Goal: Feedback & Contribution: Leave review/rating

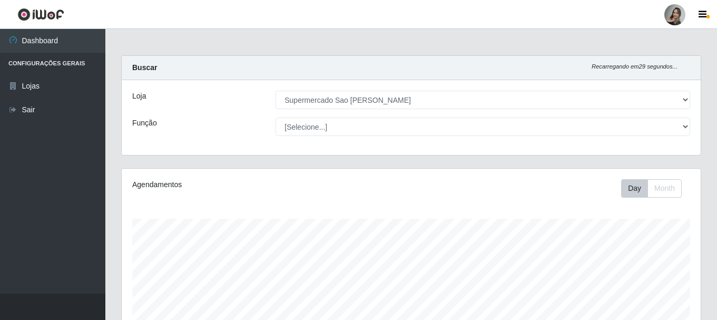
select select "383"
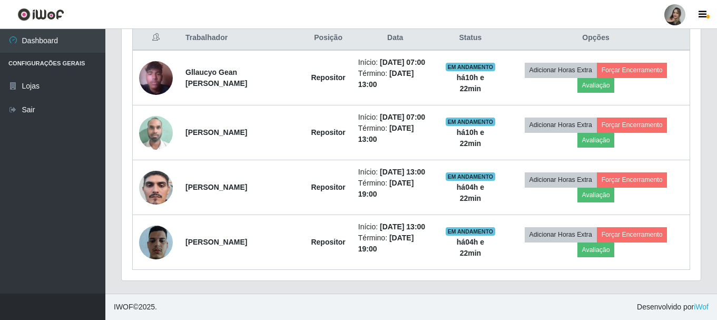
scroll to position [219, 579]
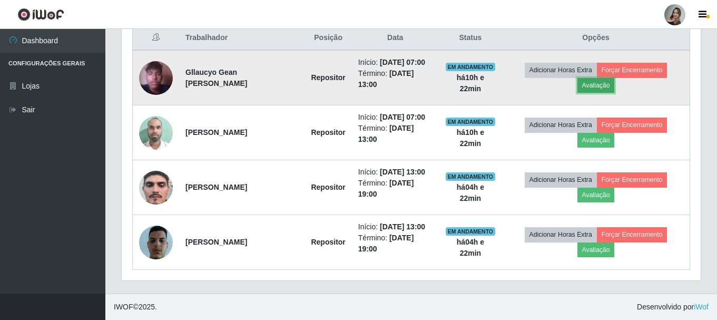
click at [600, 90] on button "Avaliação" at bounding box center [595, 85] width 37 height 15
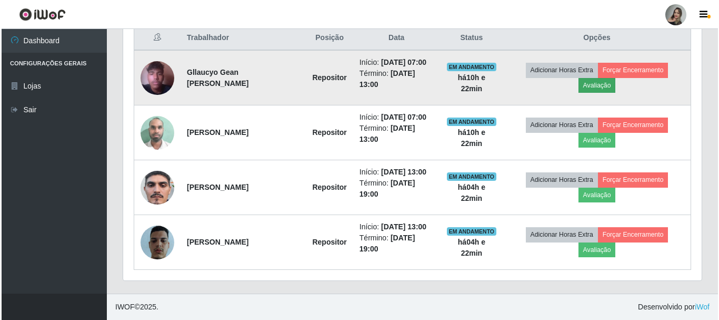
scroll to position [219, 573]
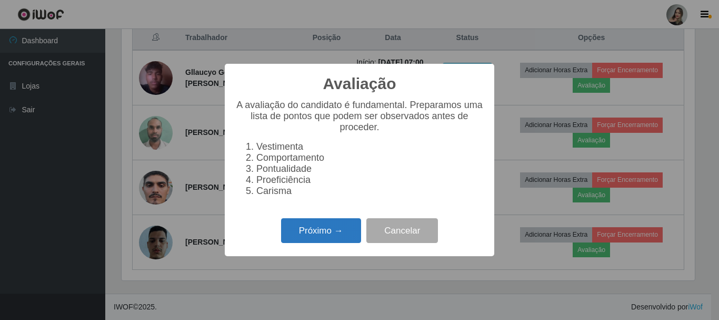
click at [308, 231] on button "Próximo →" at bounding box center [321, 230] width 80 height 25
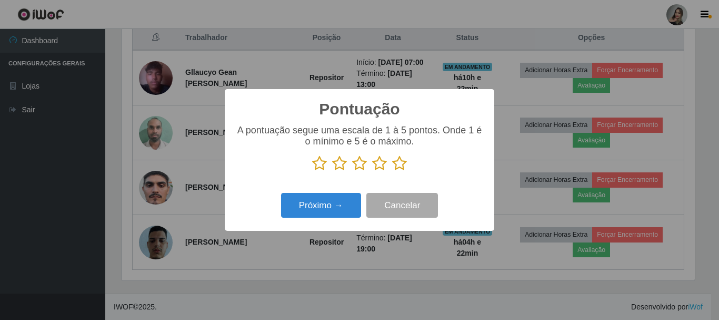
click at [344, 171] on icon at bounding box center [339, 163] width 15 height 16
click at [332, 171] on input "radio" at bounding box center [332, 171] width 0 height 0
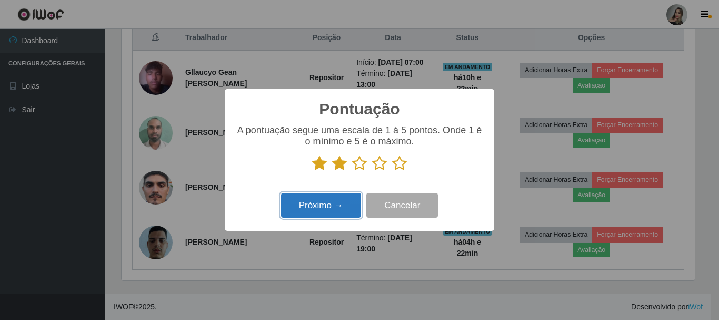
click at [348, 206] on button "Próximo →" at bounding box center [321, 205] width 80 height 25
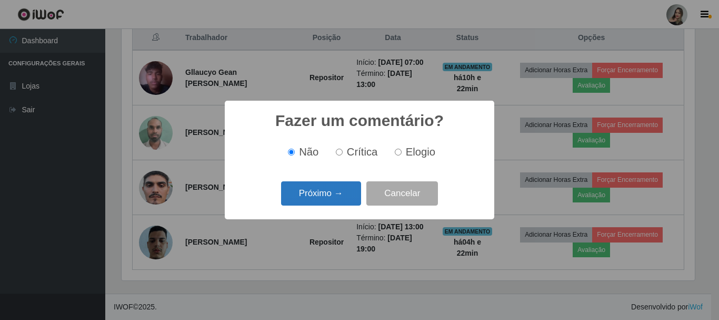
click at [350, 201] on button "Próximo →" at bounding box center [321, 193] width 80 height 25
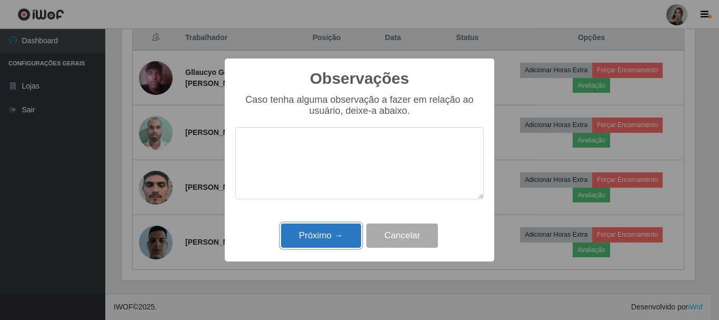
click at [330, 243] on button "Próximo →" at bounding box center [321, 235] width 80 height 25
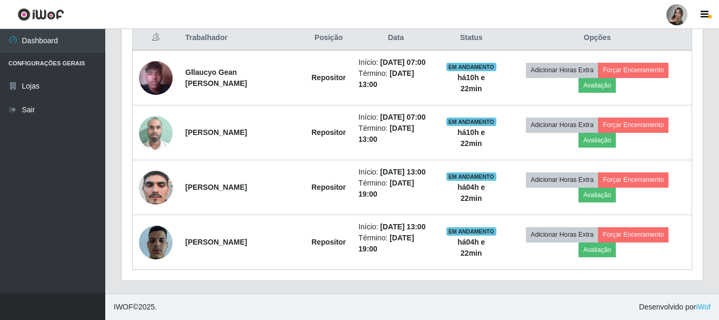
scroll to position [219, 579]
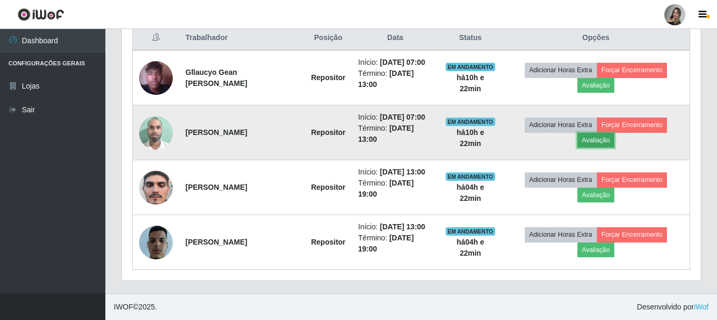
click at [602, 143] on button "Avaliação" at bounding box center [595, 140] width 37 height 15
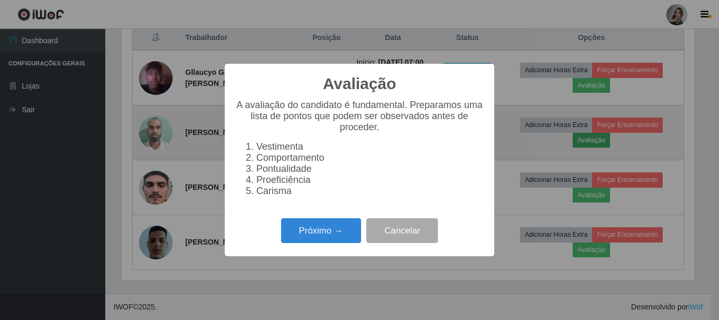
scroll to position [219, 573]
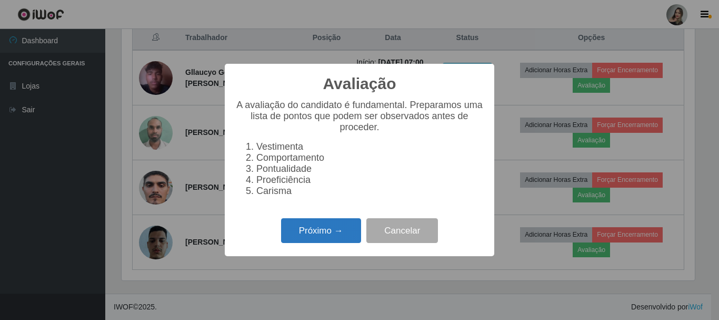
click at [321, 243] on button "Próximo →" at bounding box center [321, 230] width 80 height 25
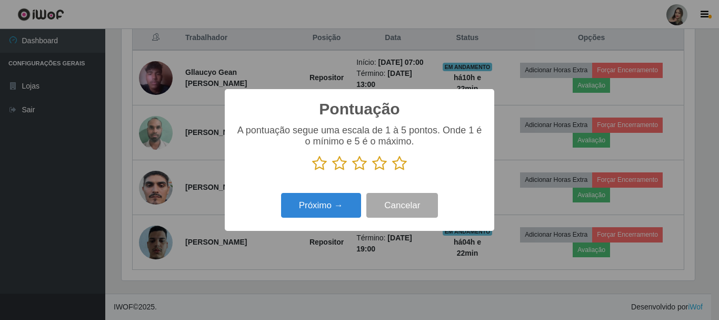
scroll to position [526371, 526016]
click at [339, 166] on icon at bounding box center [339, 163] width 15 height 16
click at [332, 171] on input "radio" at bounding box center [332, 171] width 0 height 0
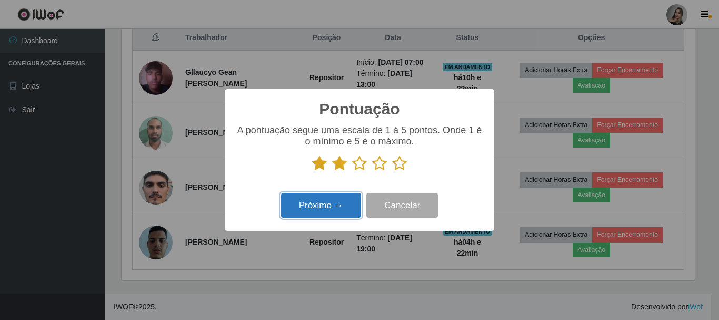
click at [348, 204] on button "Próximo →" at bounding box center [321, 205] width 80 height 25
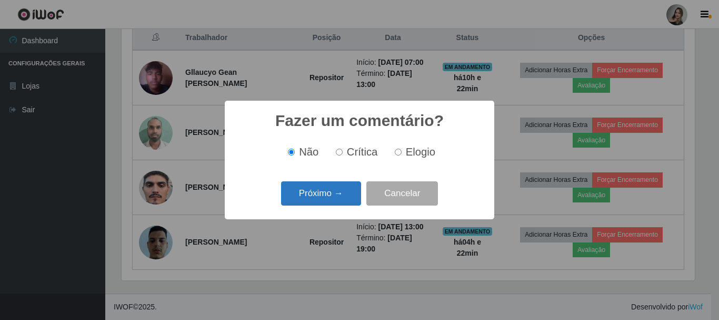
click at [347, 199] on button "Próximo →" at bounding box center [321, 193] width 80 height 25
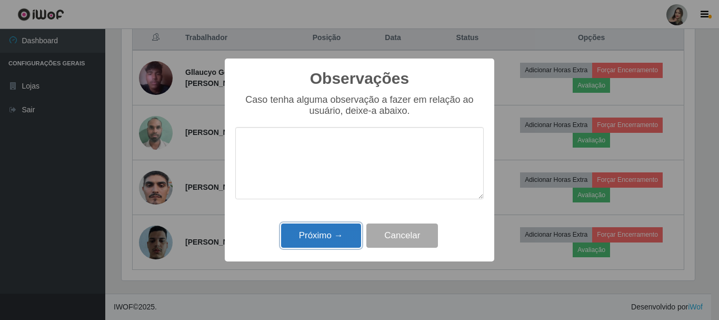
click at [348, 234] on button "Próximo →" at bounding box center [321, 235] width 80 height 25
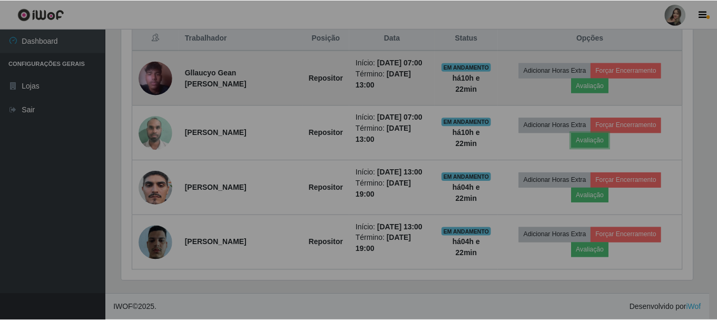
scroll to position [219, 579]
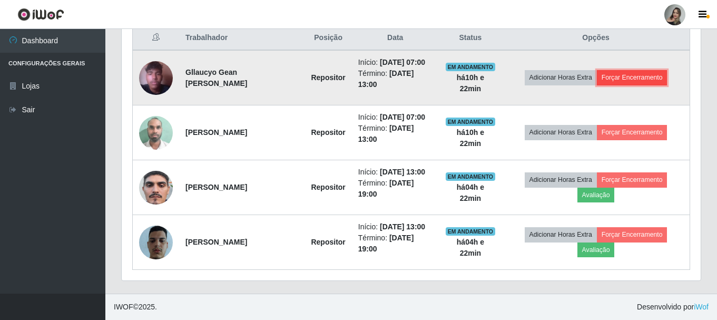
click at [659, 76] on button "Forçar Encerramento" at bounding box center [632, 77] width 71 height 15
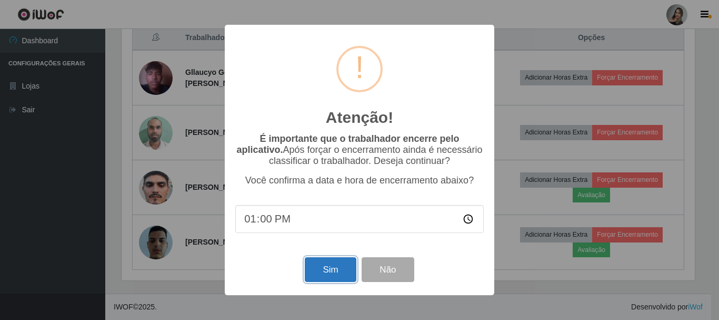
click at [333, 268] on button "Sim" at bounding box center [330, 269] width 51 height 25
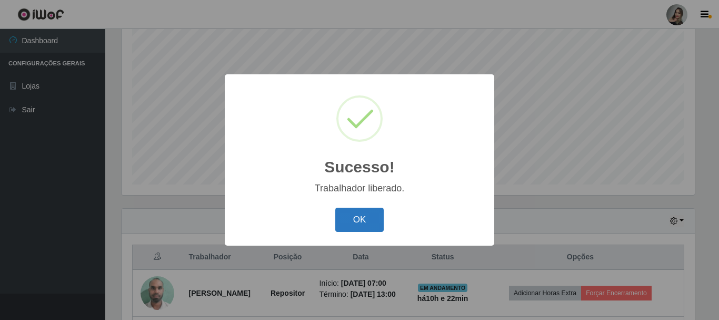
click at [371, 218] on button "OK" at bounding box center [359, 219] width 49 height 25
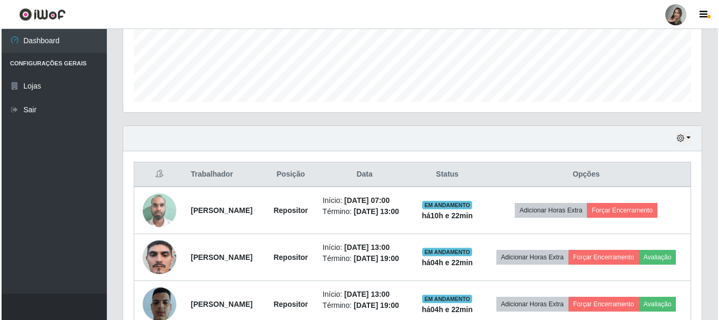
scroll to position [357, 0]
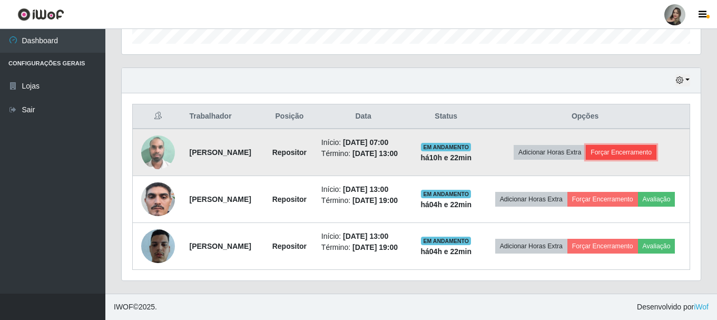
click at [636, 145] on button "Forçar Encerramento" at bounding box center [621, 152] width 71 height 15
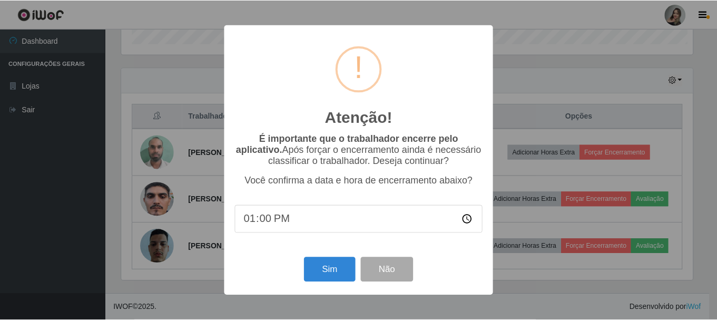
scroll to position [219, 573]
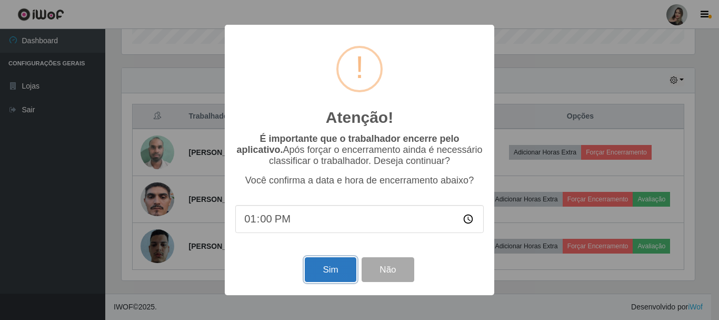
click at [313, 278] on button "Sim" at bounding box center [330, 269] width 51 height 25
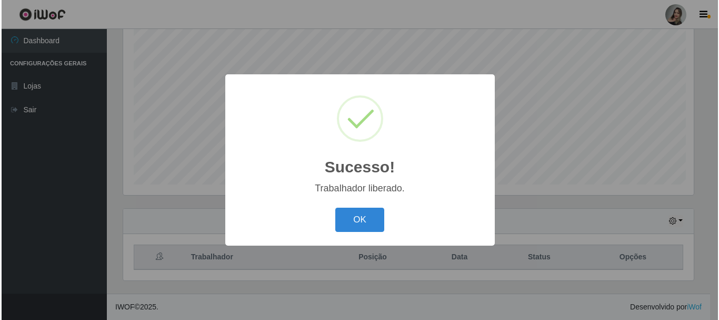
scroll to position [0, 0]
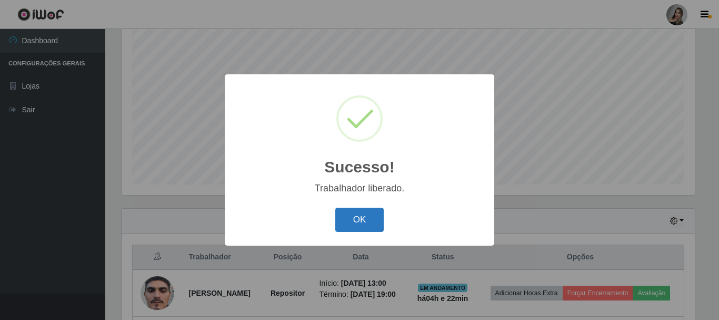
click at [371, 214] on button "OK" at bounding box center [359, 219] width 49 height 25
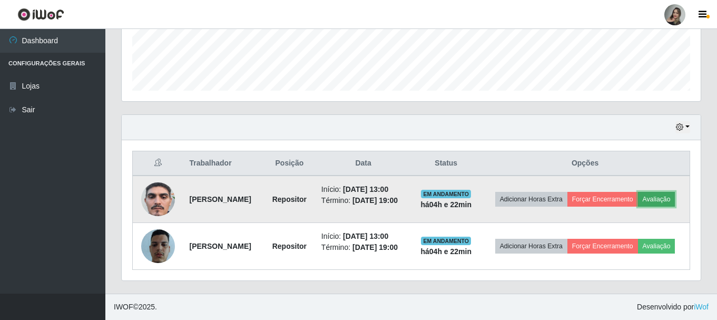
click at [638, 192] on button "Avaliação" at bounding box center [656, 199] width 37 height 15
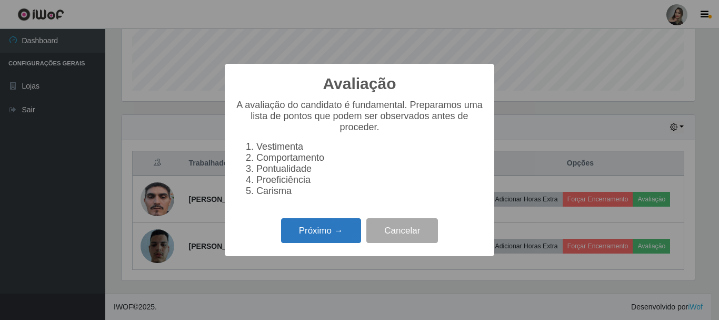
click at [304, 228] on button "Próximo →" at bounding box center [321, 230] width 80 height 25
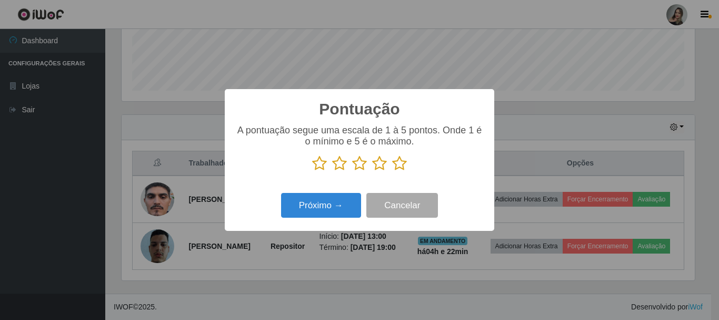
click at [341, 167] on icon at bounding box center [339, 163] width 15 height 16
click at [332, 171] on input "radio" at bounding box center [332, 171] width 0 height 0
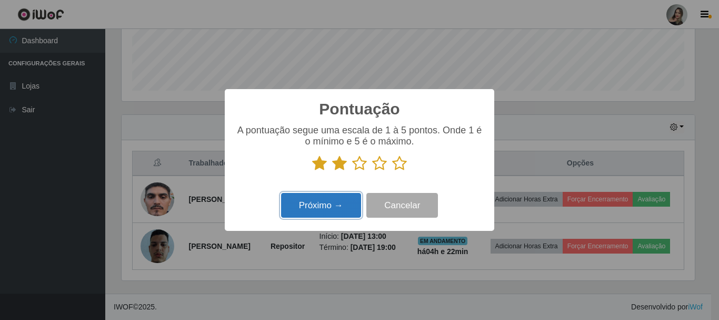
click at [338, 209] on button "Próximo →" at bounding box center [321, 205] width 80 height 25
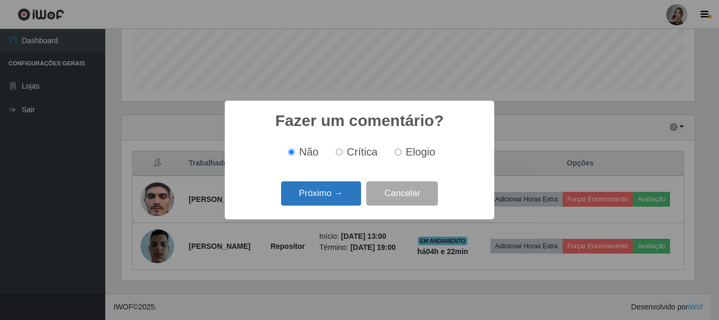
click at [321, 187] on button "Próximo →" at bounding box center [321, 193] width 80 height 25
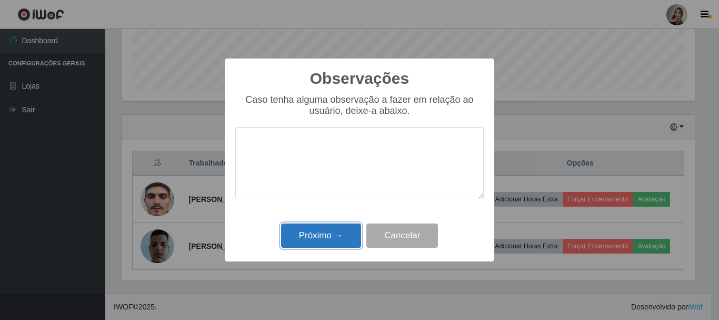
click at [344, 234] on button "Próximo →" at bounding box center [321, 235] width 80 height 25
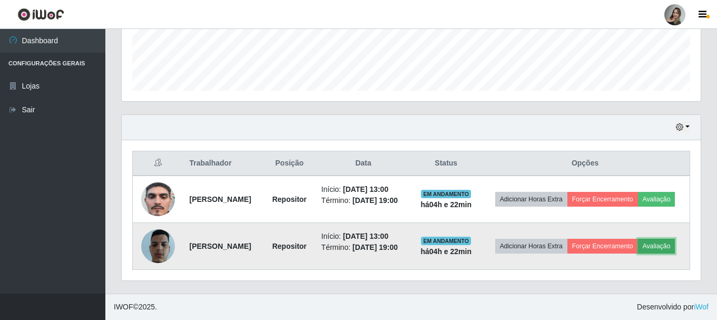
click at [638, 253] on button "Avaliação" at bounding box center [656, 246] width 37 height 15
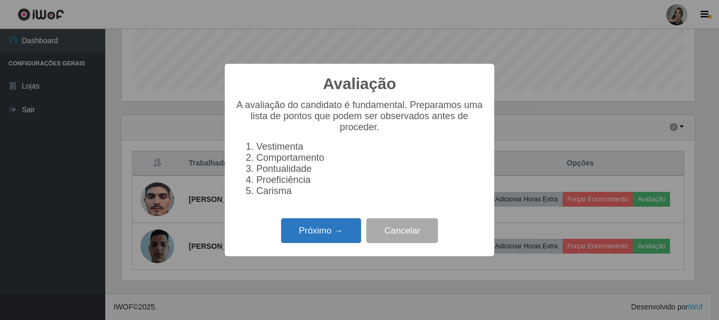
click at [314, 243] on button "Próximo →" at bounding box center [321, 230] width 80 height 25
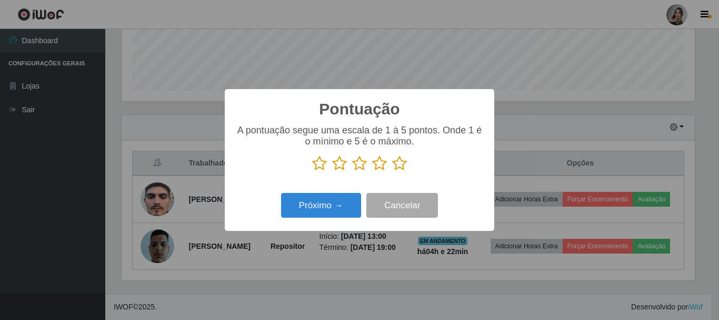
click at [339, 163] on icon at bounding box center [339, 163] width 15 height 16
click at [332, 171] on input "radio" at bounding box center [332, 171] width 0 height 0
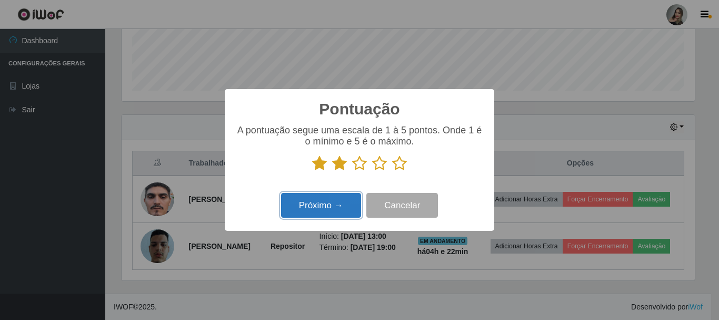
click at [342, 216] on button "Próximo →" at bounding box center [321, 205] width 80 height 25
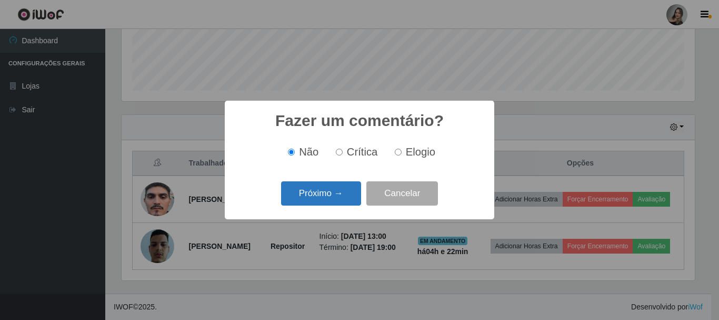
click at [330, 197] on button "Próximo →" at bounding box center [321, 193] width 80 height 25
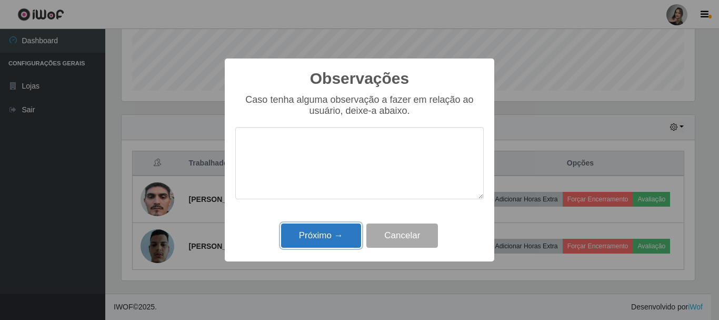
click at [329, 245] on button "Próximo →" at bounding box center [321, 235] width 80 height 25
